Goal: Check status: Check status

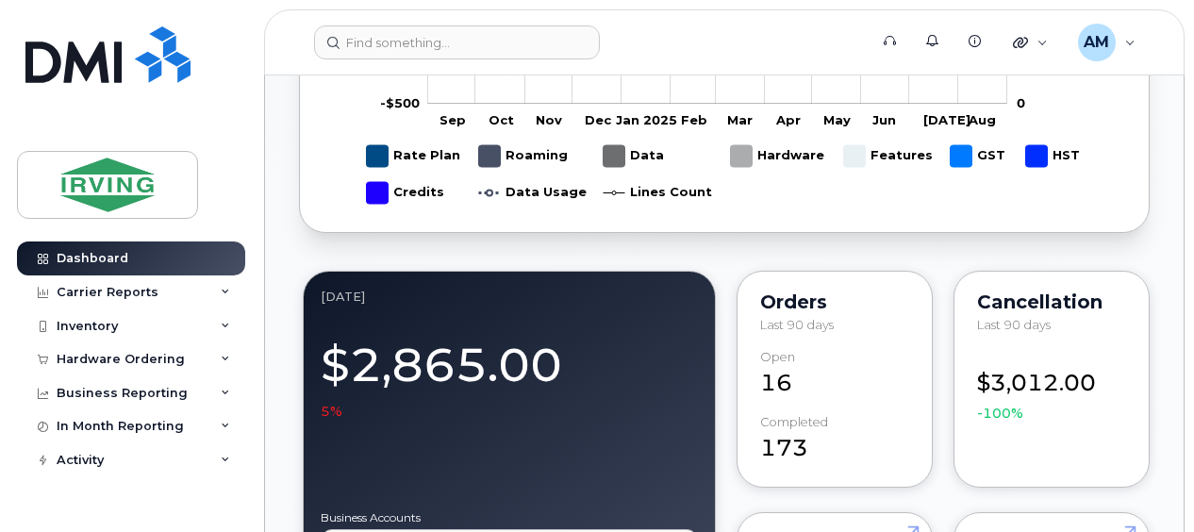
scroll to position [1172, 0]
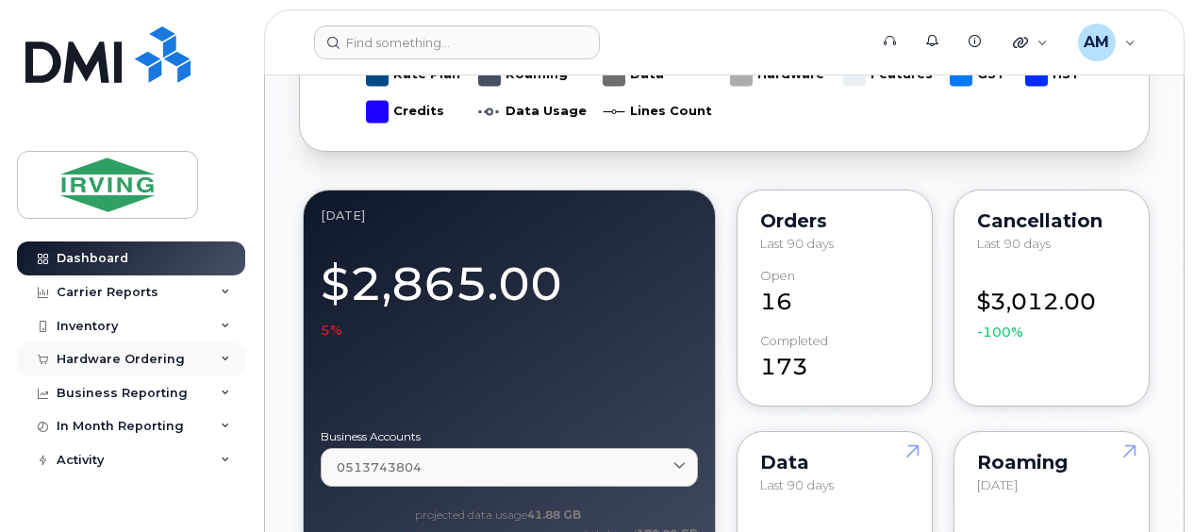
click at [123, 360] on div "Hardware Ordering" at bounding box center [121, 359] width 128 height 15
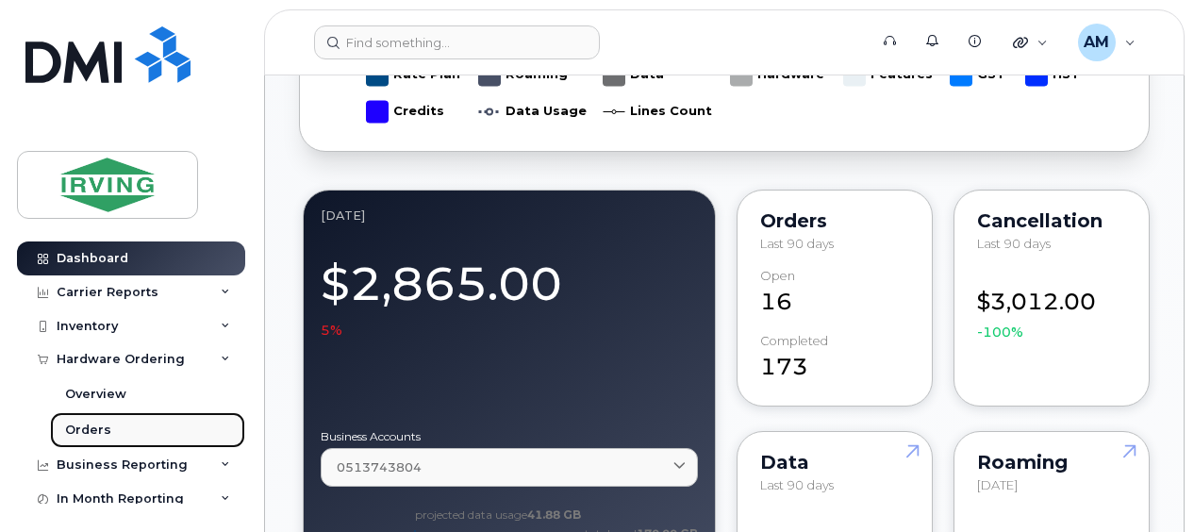
click at [96, 429] on div "Orders" at bounding box center [88, 430] width 46 height 17
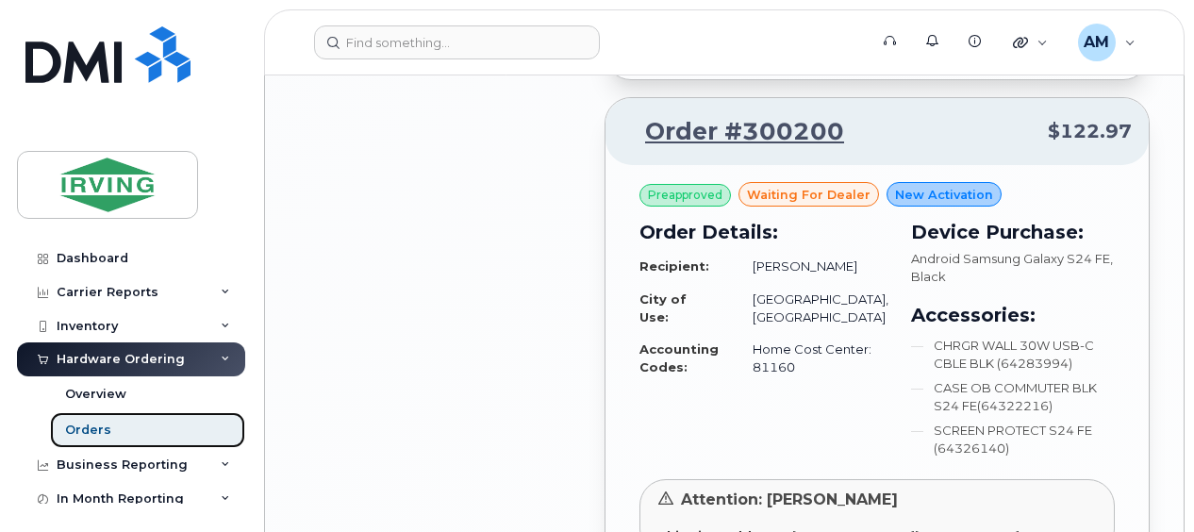
scroll to position [3365, 0]
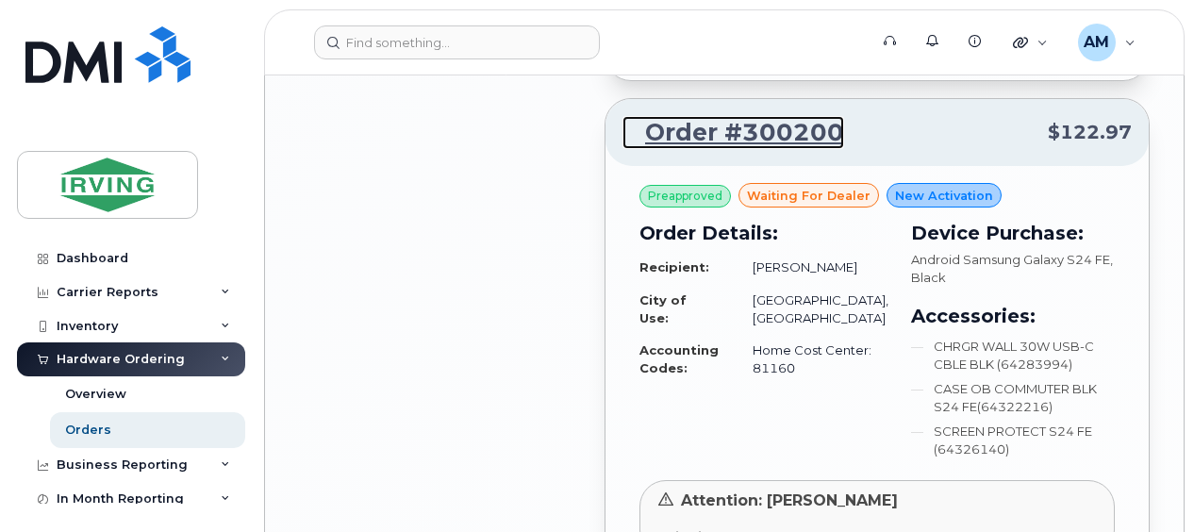
click at [696, 116] on link "Order #300200" at bounding box center [733, 133] width 222 height 34
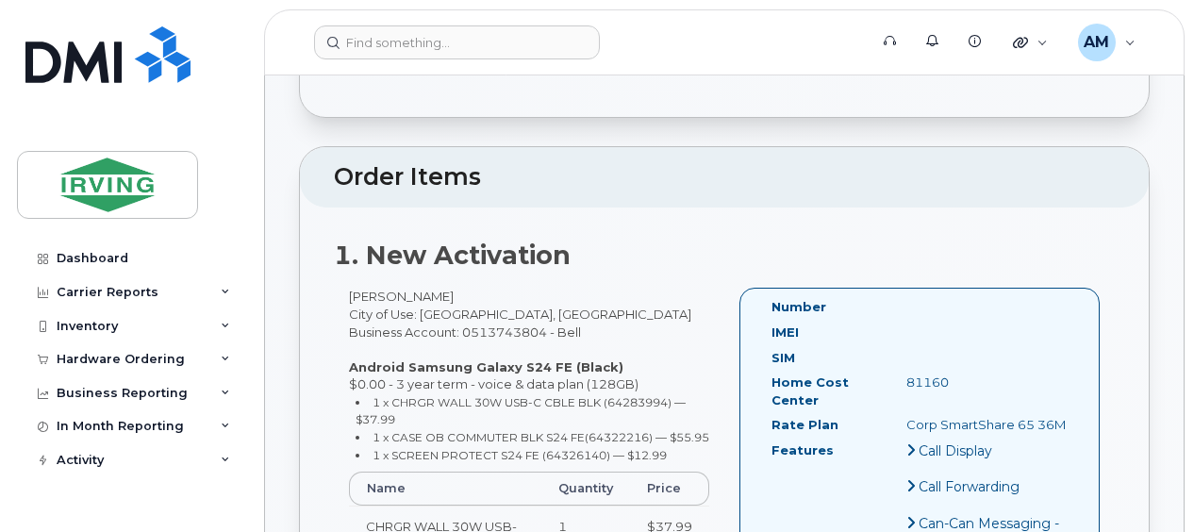
scroll to position [472, 0]
